Goal: Task Accomplishment & Management: Use online tool/utility

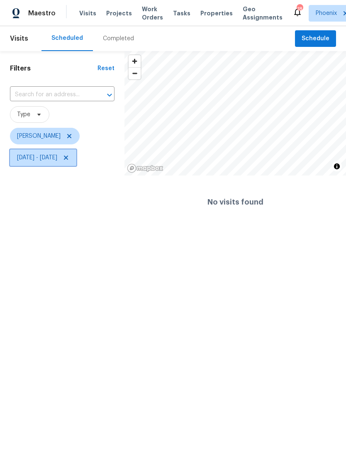
click at [69, 161] on span at bounding box center [64, 157] width 9 height 7
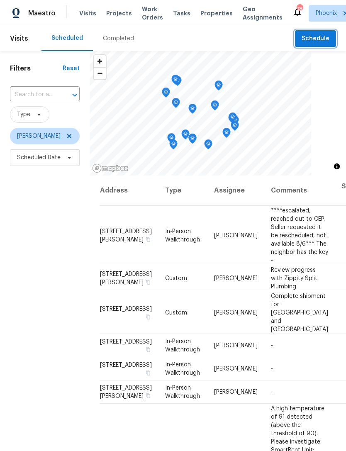
click at [319, 36] on span "Schedule" at bounding box center [315, 39] width 28 height 10
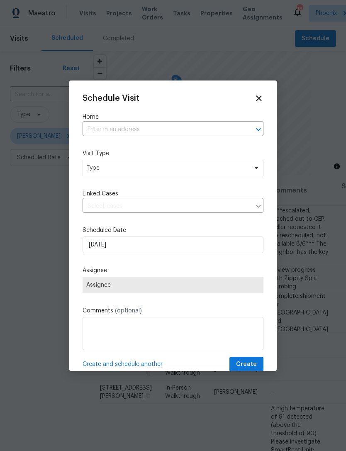
click at [173, 132] on input "text" at bounding box center [162, 129] width 158 height 13
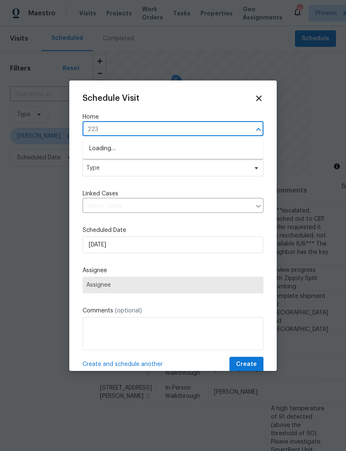
type input "2236"
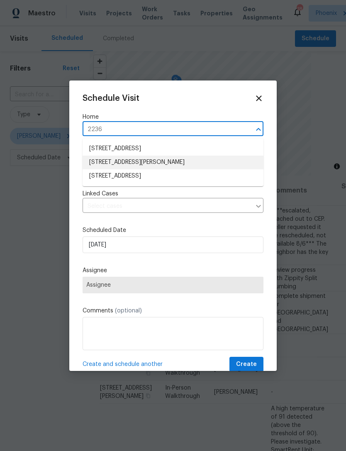
click at [170, 163] on li "[STREET_ADDRESS][PERSON_NAME]" at bounding box center [173, 163] width 181 height 14
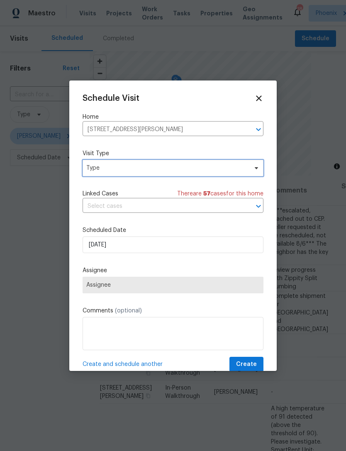
click at [157, 171] on span "Type" at bounding box center [166, 168] width 161 height 8
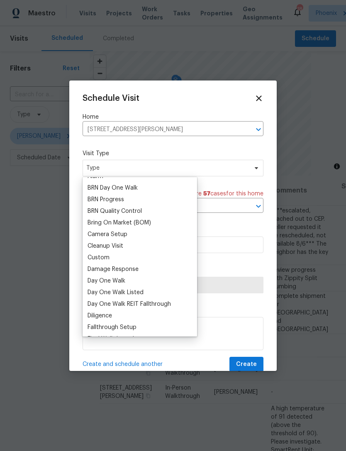
scroll to position [54, 0]
click at [115, 257] on div "Custom" at bounding box center [139, 258] width 109 height 12
click at [107, 258] on div "Custom" at bounding box center [99, 258] width 22 height 8
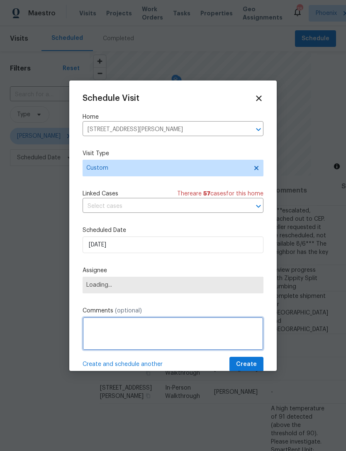
click at [144, 326] on textarea at bounding box center [173, 333] width 181 height 33
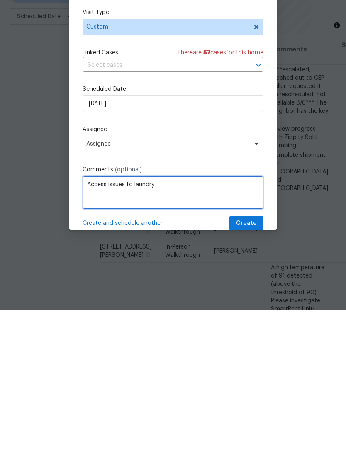
type textarea "Access issues to laundry"
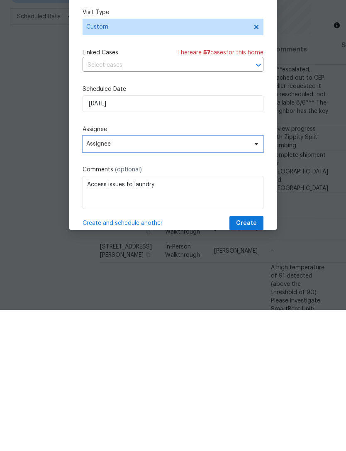
click at [160, 282] on span "Assignee" at bounding box center [167, 285] width 163 height 7
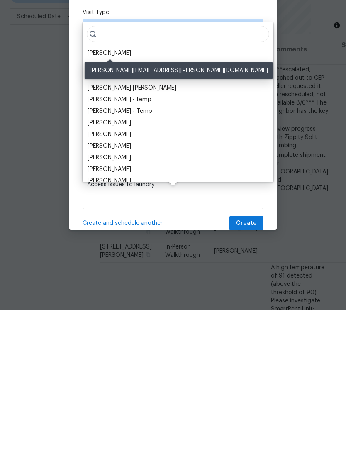
click at [117, 190] on div "[PERSON_NAME]" at bounding box center [110, 194] width 44 height 8
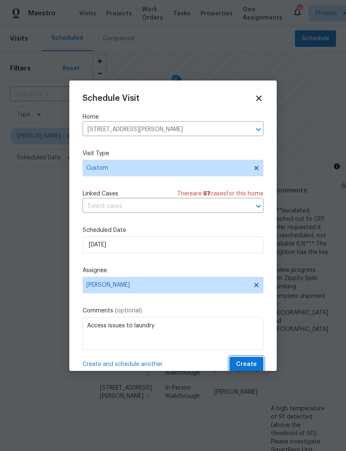
click at [257, 361] on button "Create" at bounding box center [246, 364] width 34 height 15
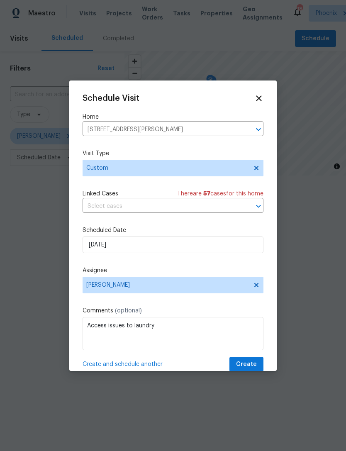
scroll to position [0, 0]
